Goal: Information Seeking & Learning: Learn about a topic

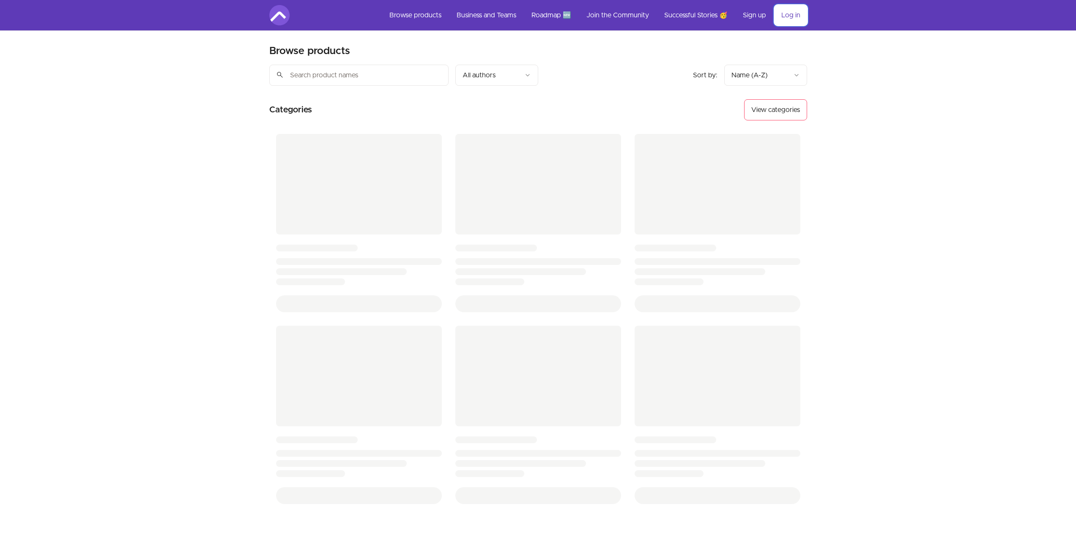
click at [786, 17] on link "Log in" at bounding box center [790, 15] width 33 height 20
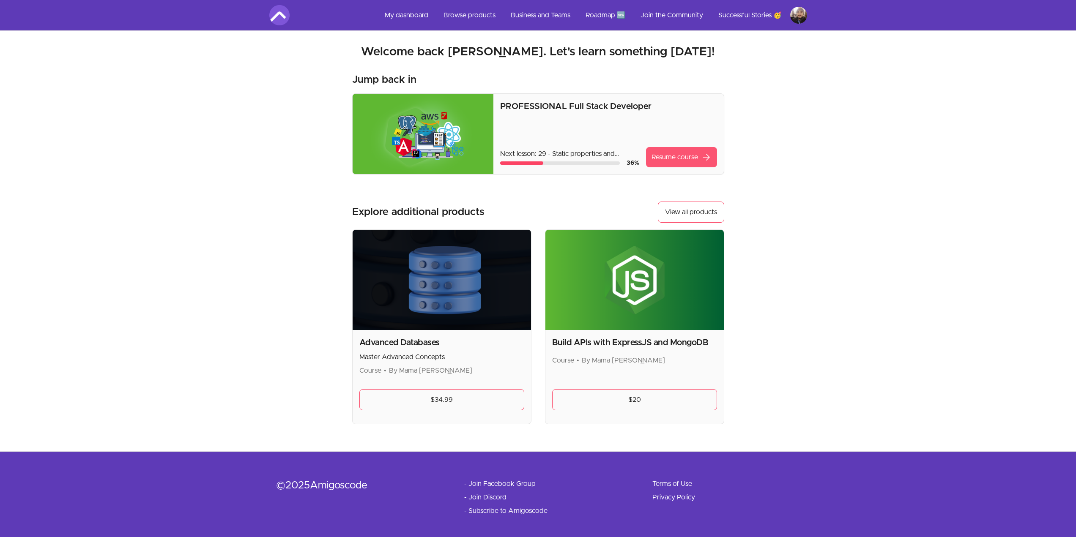
click at [668, 153] on link "Resume course arrow_forward" at bounding box center [681, 157] width 71 height 20
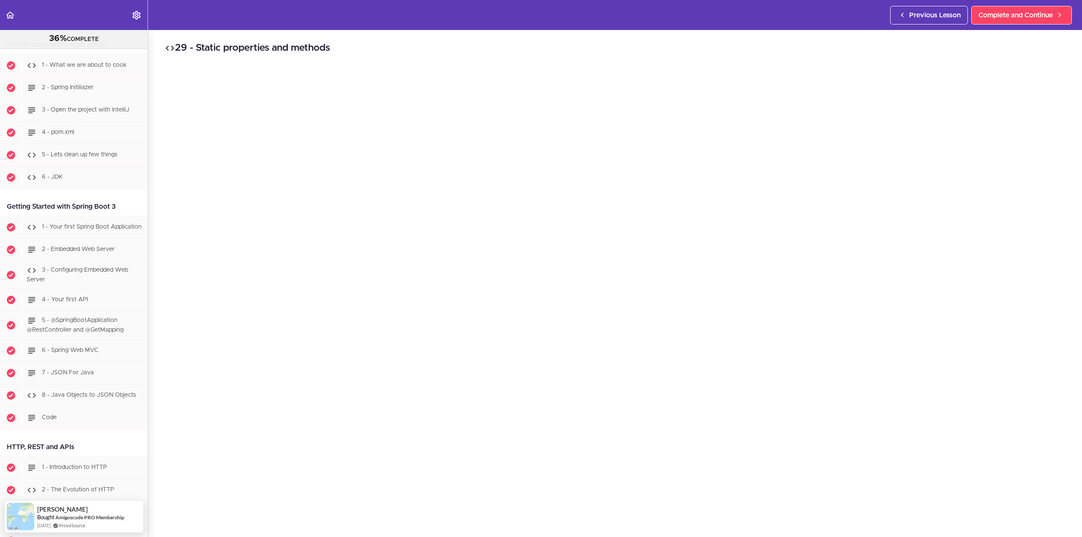
scroll to position [423, 0]
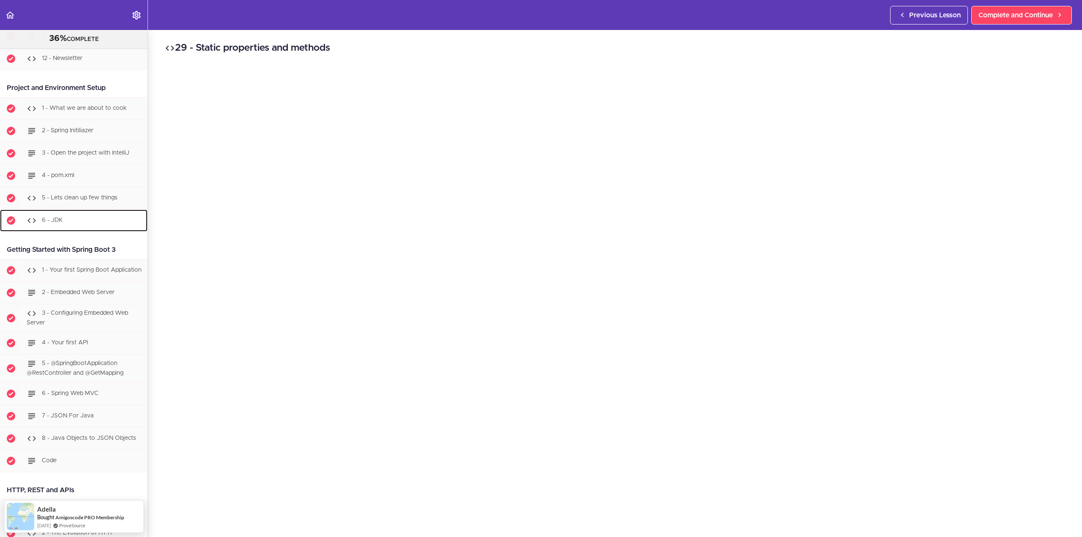
click at [82, 223] on div "6 - JDK" at bounding box center [85, 220] width 126 height 19
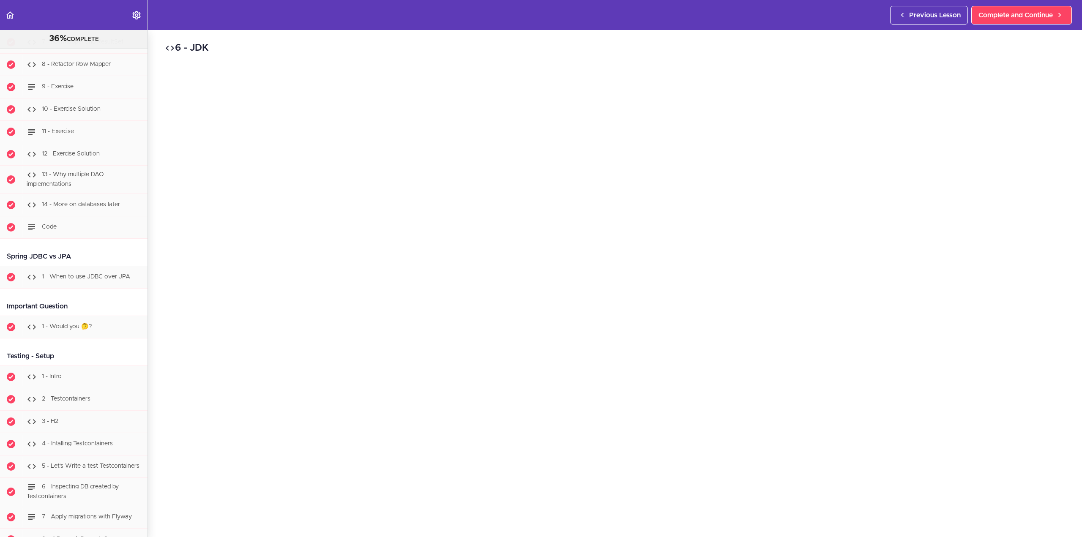
scroll to position [3671, 0]
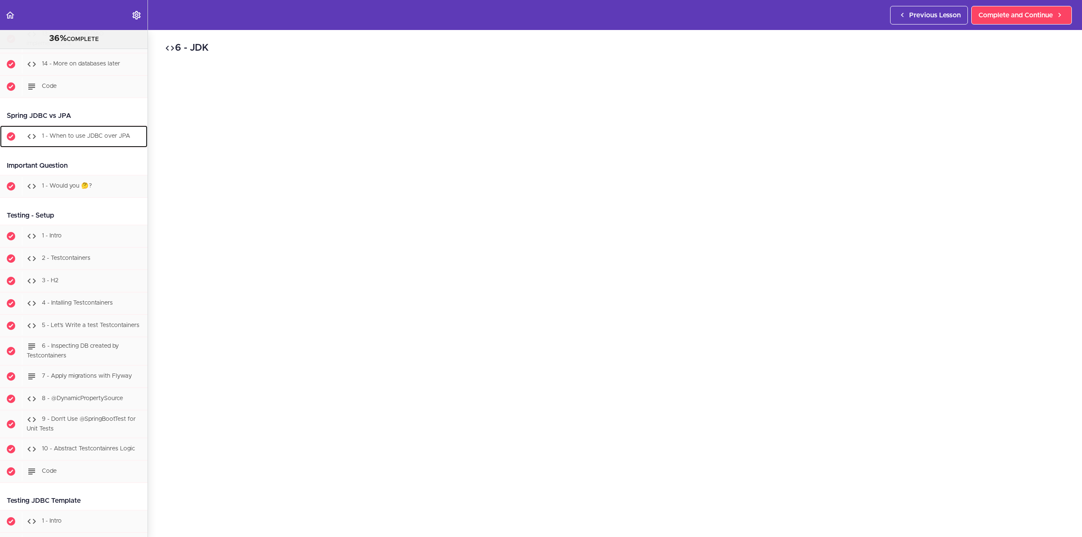
click at [104, 139] on span "1 - When to use JDBC over JPA" at bounding box center [86, 136] width 88 height 6
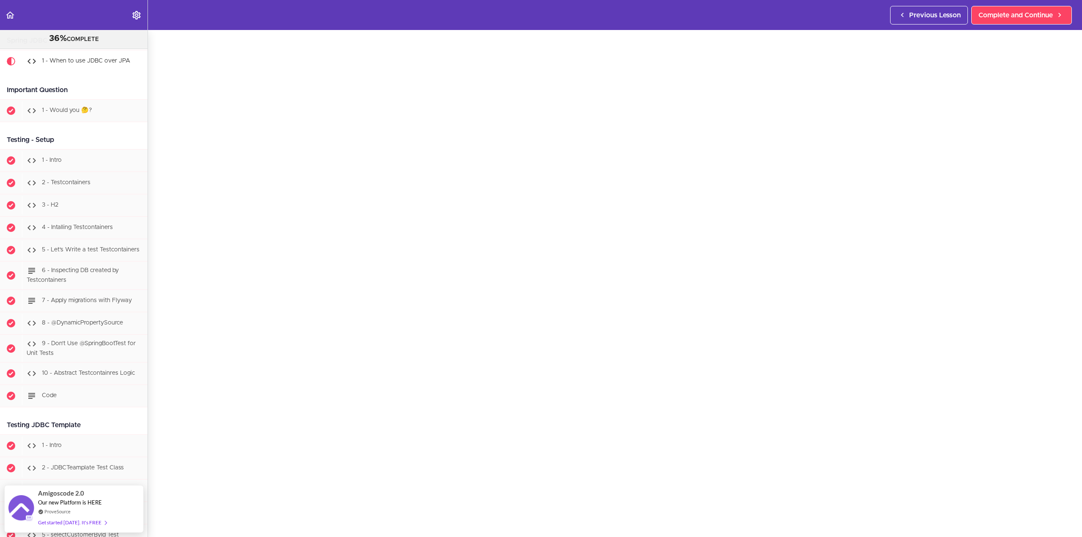
scroll to position [35, 0]
click at [88, 150] on div "Testing - Setup" at bounding box center [74, 140] width 148 height 19
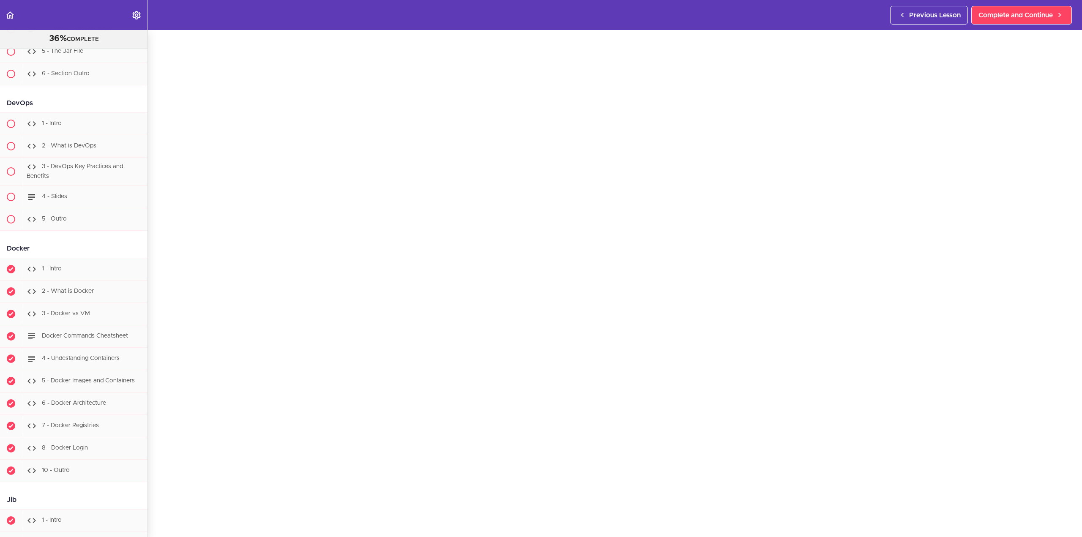
scroll to position [5720, 0]
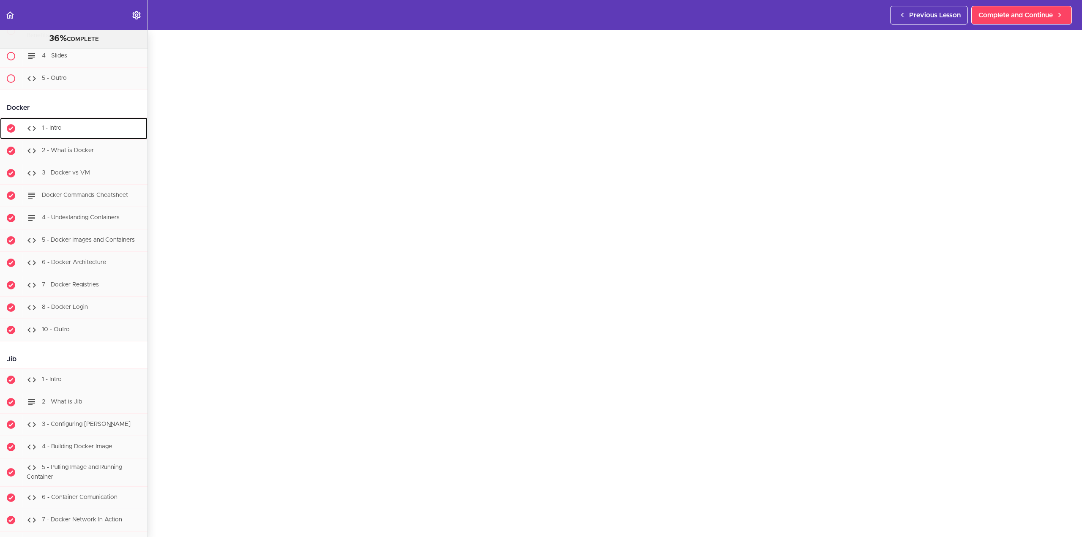
click at [107, 137] on div "1 - Intro" at bounding box center [85, 128] width 126 height 19
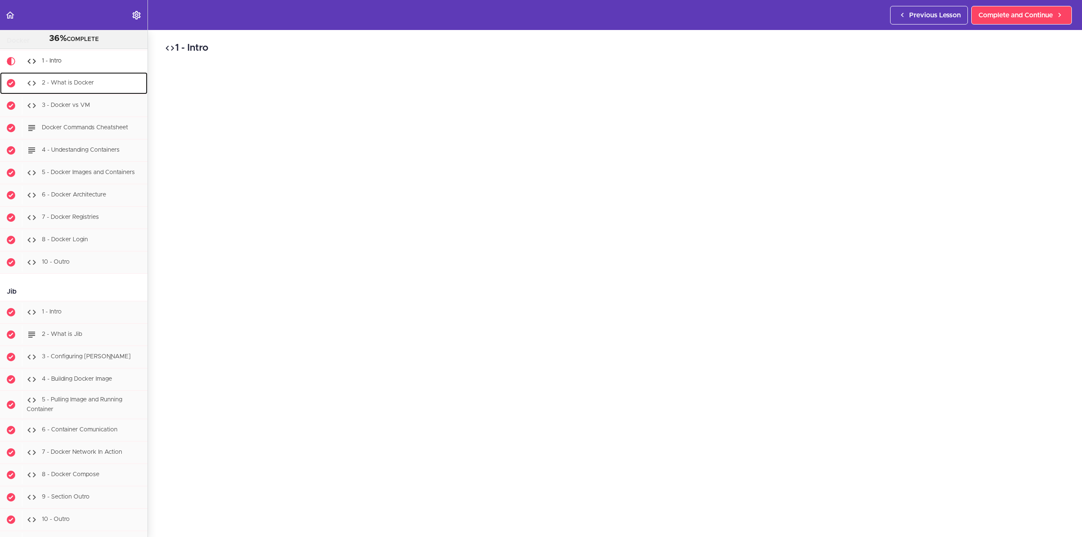
click at [100, 91] on div "2 - What is Docker" at bounding box center [85, 83] width 126 height 19
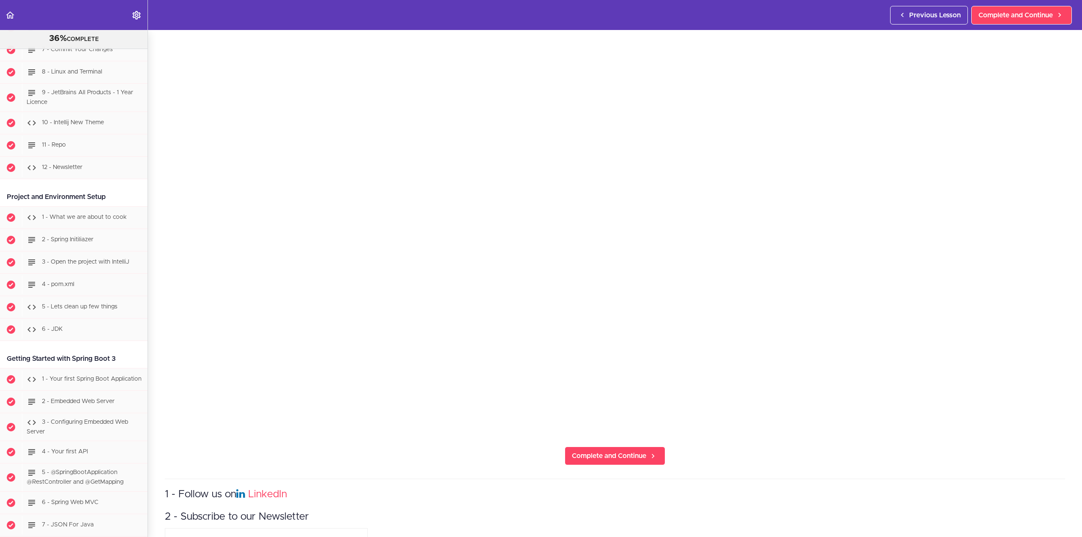
scroll to position [454, 0]
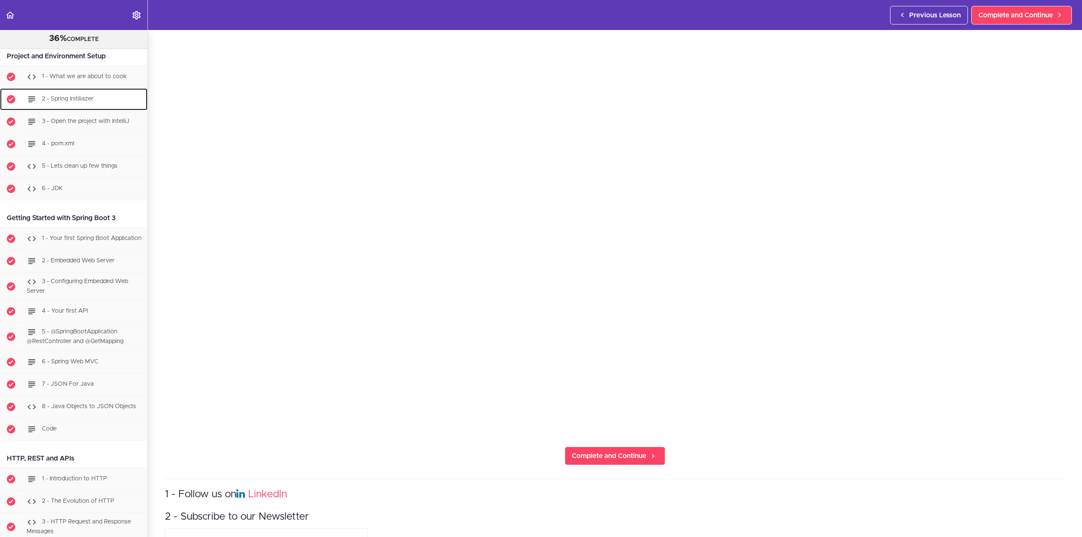
click at [88, 99] on span "2 - Spring Initiliazer" at bounding box center [68, 99] width 52 height 6
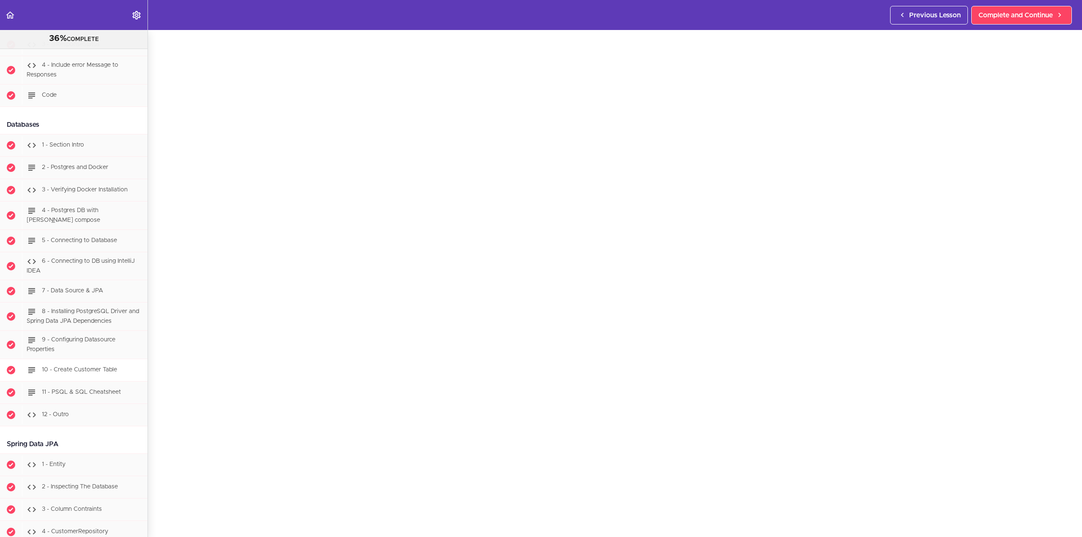
scroll to position [1891, 0]
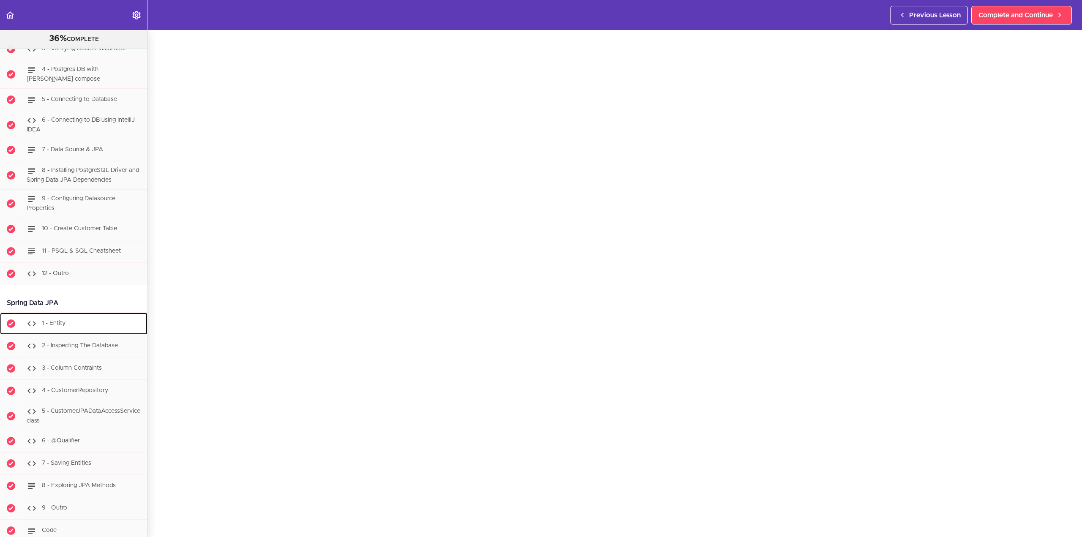
click at [77, 328] on div "1 - Entity" at bounding box center [85, 324] width 126 height 19
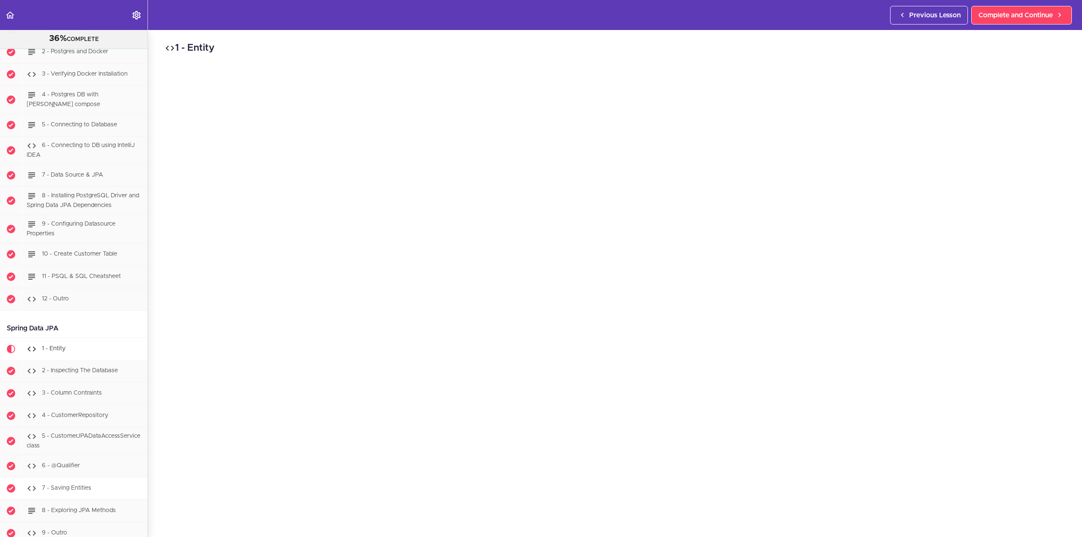
scroll to position [1725, 0]
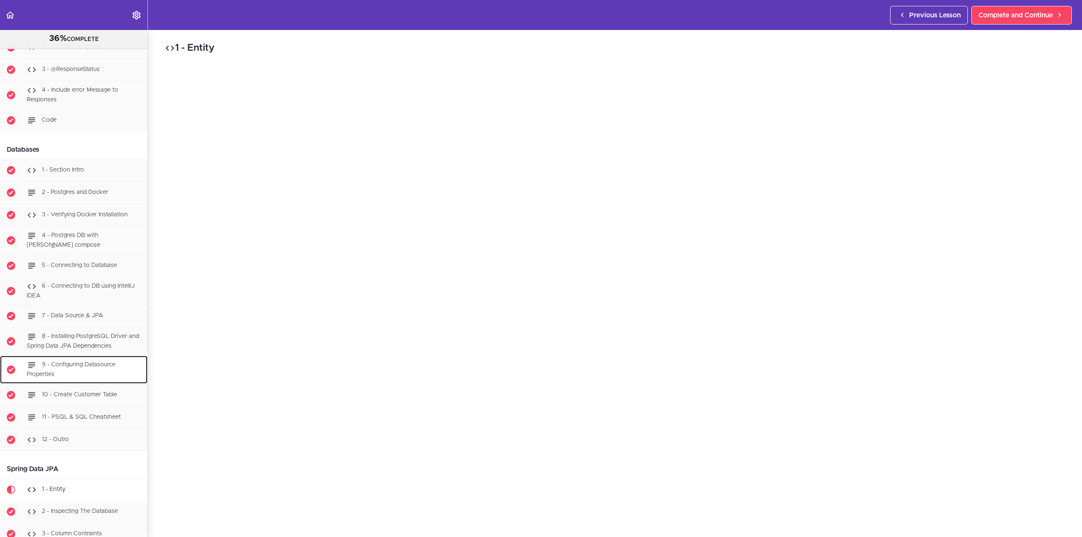
click at [89, 371] on span "9 - Configuring Datasource Properties" at bounding box center [71, 370] width 89 height 16
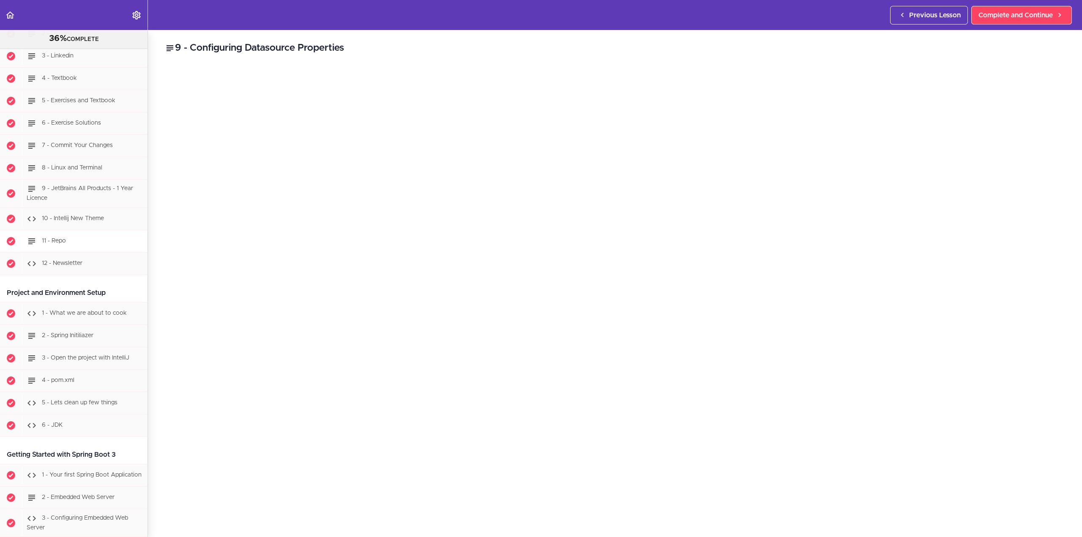
scroll to position [282, 0]
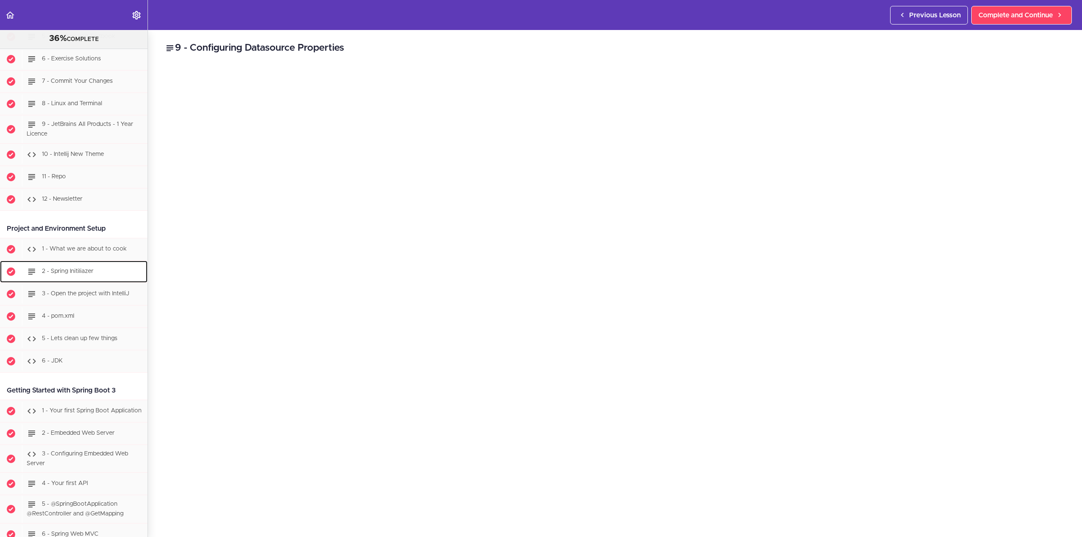
click at [94, 270] on div "2 - Spring Initiliazer" at bounding box center [85, 272] width 126 height 19
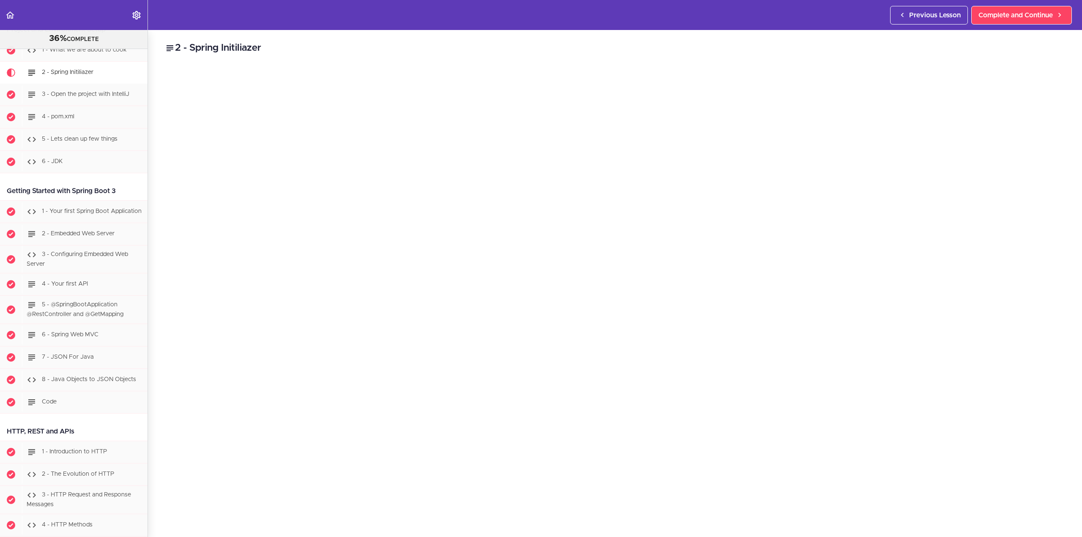
click at [345, 24] on header "Autoplay Autocomplete Previous Lesson Complete and Continue" at bounding box center [541, 15] width 1082 height 30
click at [287, 44] on h2 "2 - Spring Initiliazer" at bounding box center [615, 48] width 900 height 14
click at [83, 93] on span "3 - Open the project with IntelliJ" at bounding box center [86, 94] width 88 height 6
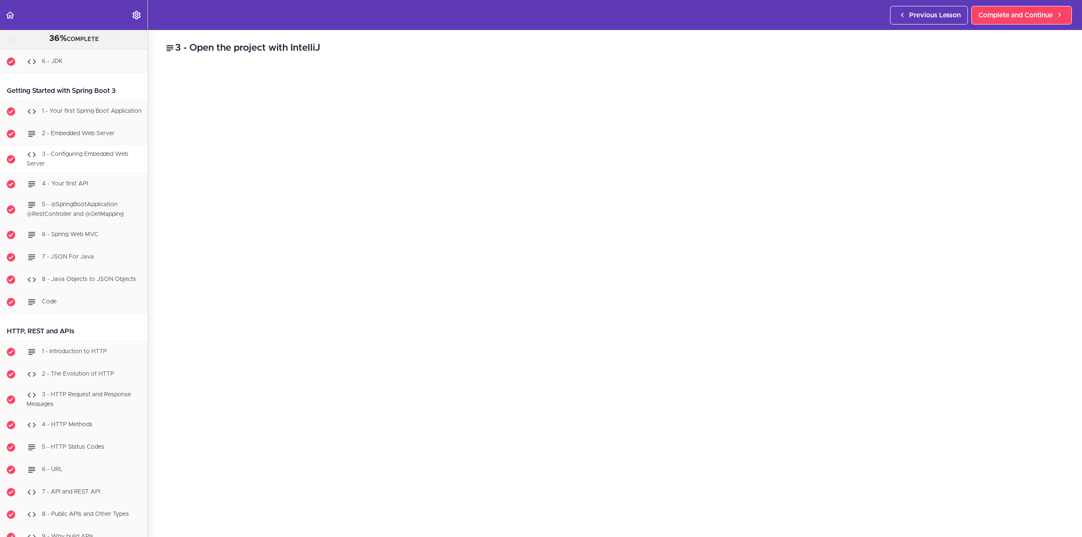
scroll to position [644, 0]
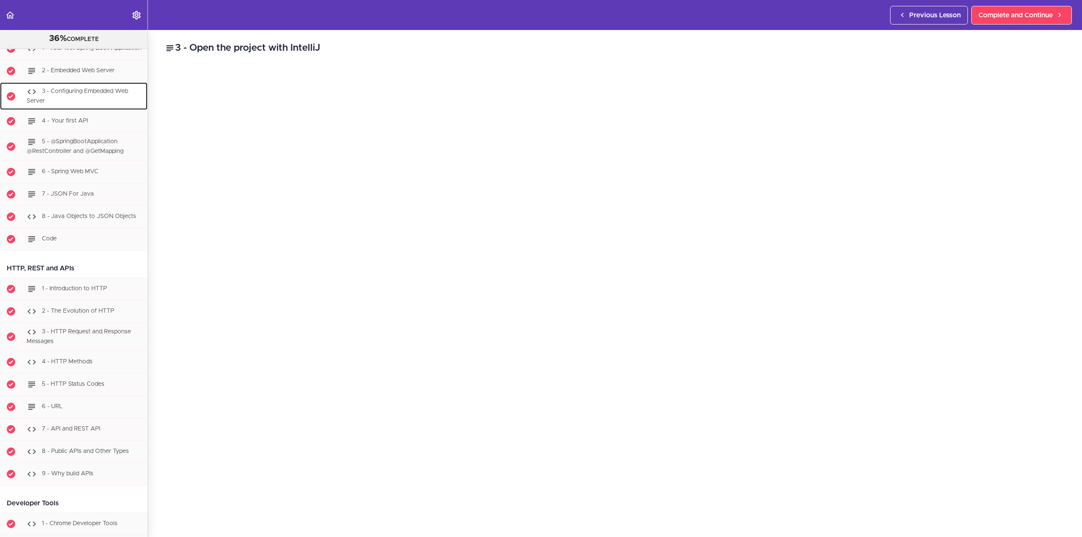
click at [97, 93] on div "3 - Configuring Embedded Web Server" at bounding box center [85, 96] width 126 height 28
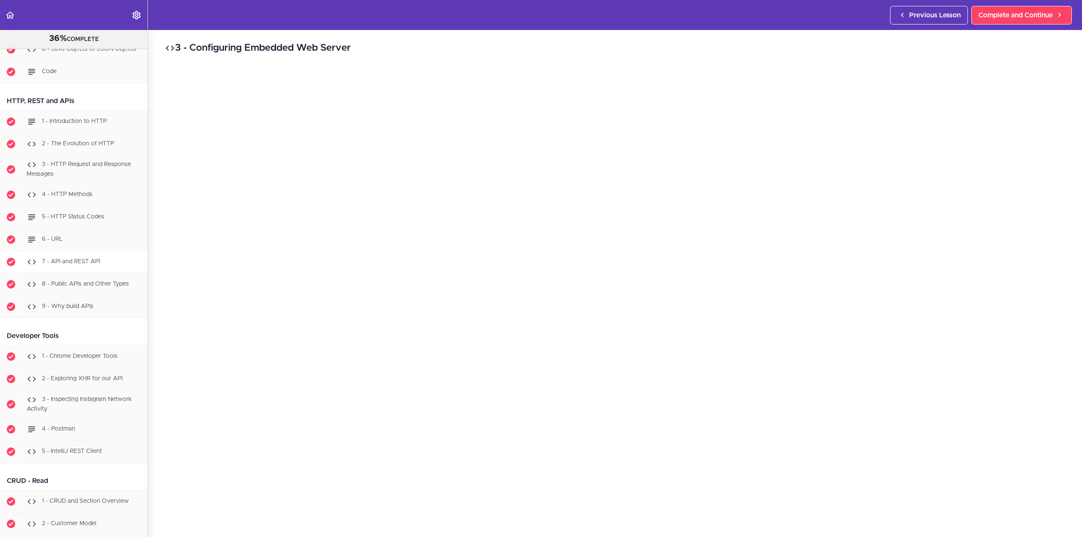
scroll to position [530, 0]
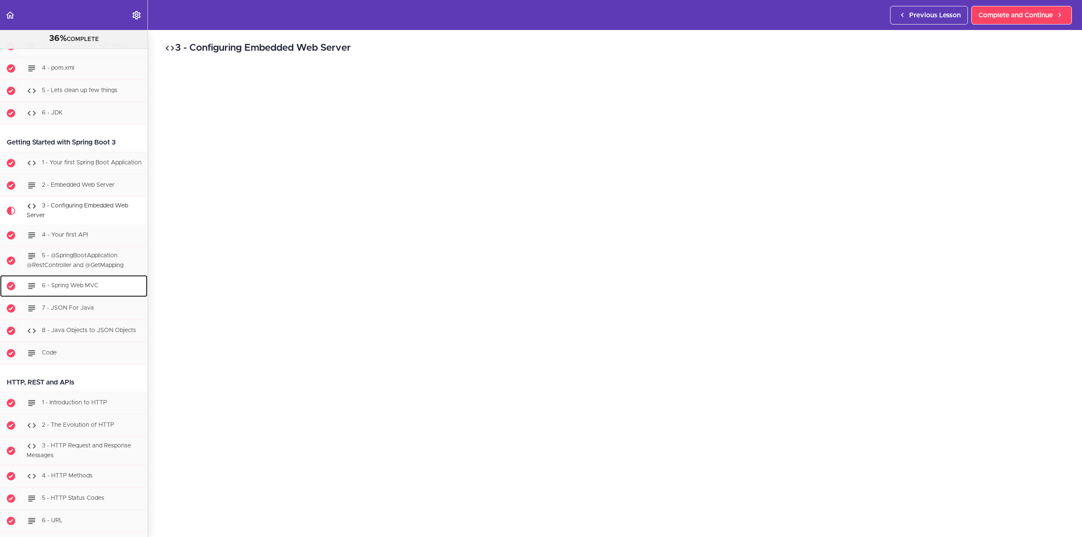
click at [104, 288] on div "6 - Spring Web MVC" at bounding box center [85, 286] width 126 height 19
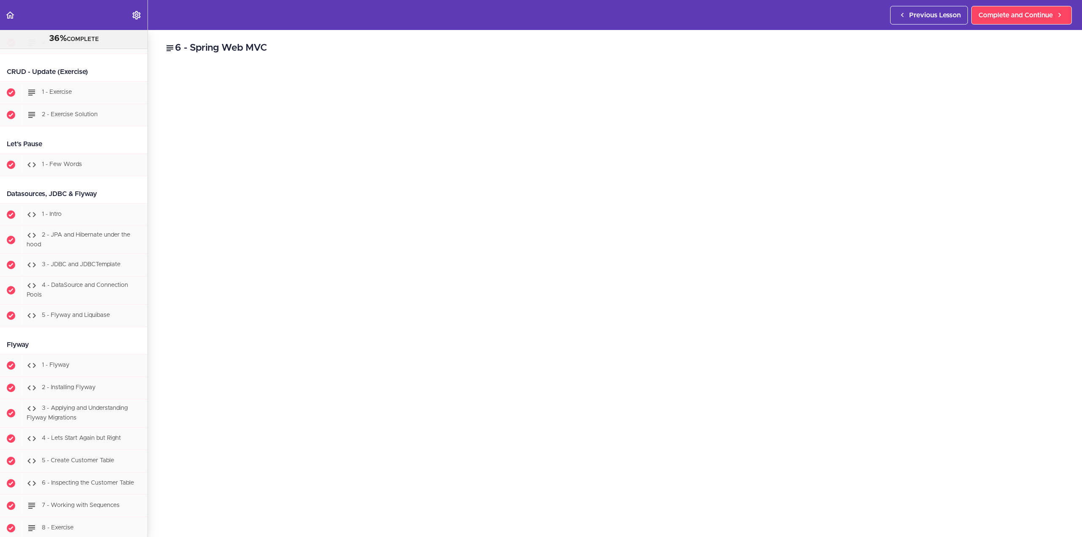
scroll to position [2723, 0]
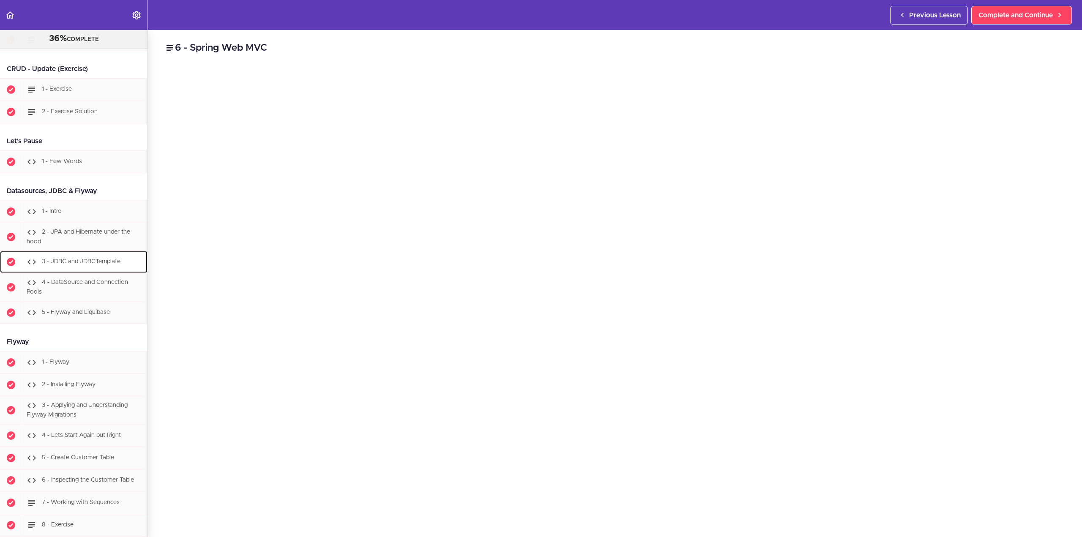
click at [87, 265] on span "3 - JDBC and JDBCTemplate" at bounding box center [81, 262] width 79 height 6
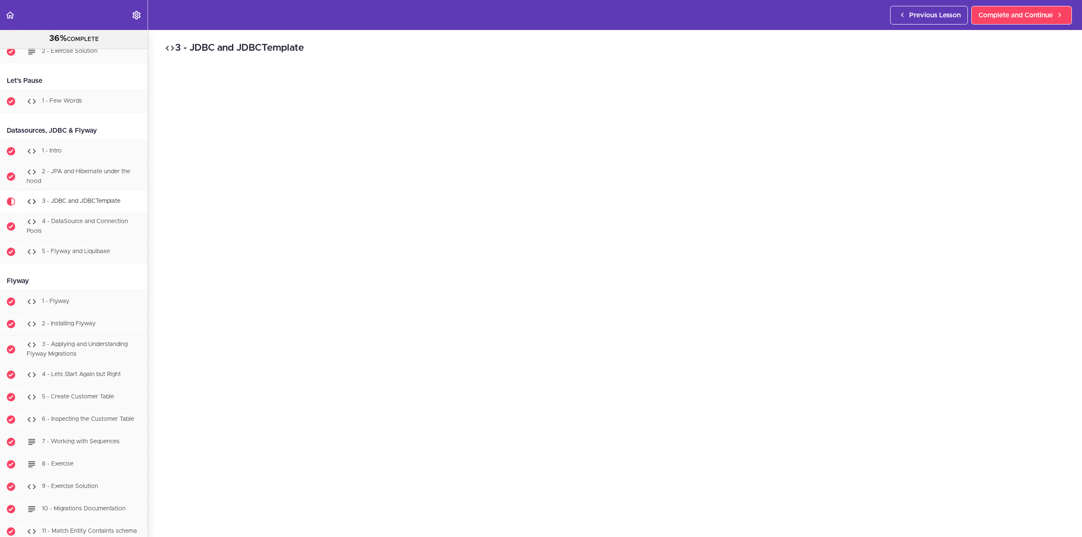
scroll to position [141, 0]
